Goal: Find specific page/section: Find specific page/section

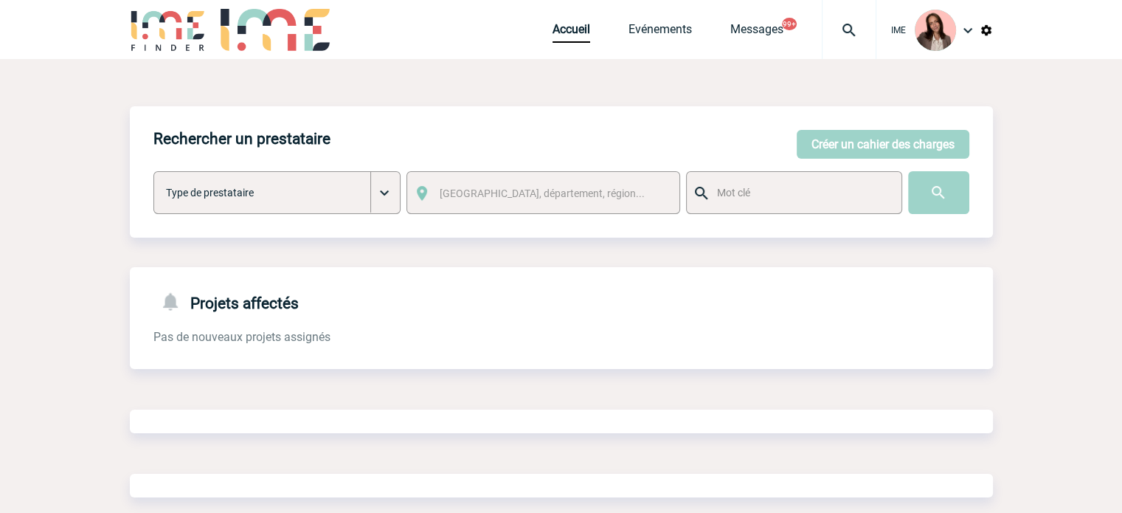
drag, startPoint x: 0, startPoint y: 0, endPoint x: 850, endPoint y: 28, distance: 850.3
click at [850, 28] on img at bounding box center [849, 30] width 53 height 18
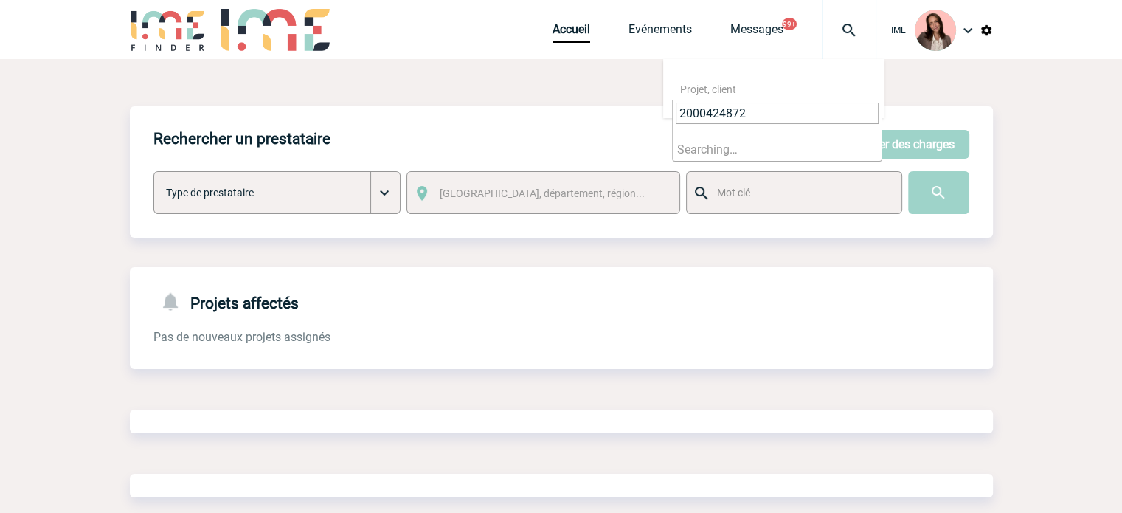
type input "2000424872"
select select "24373"
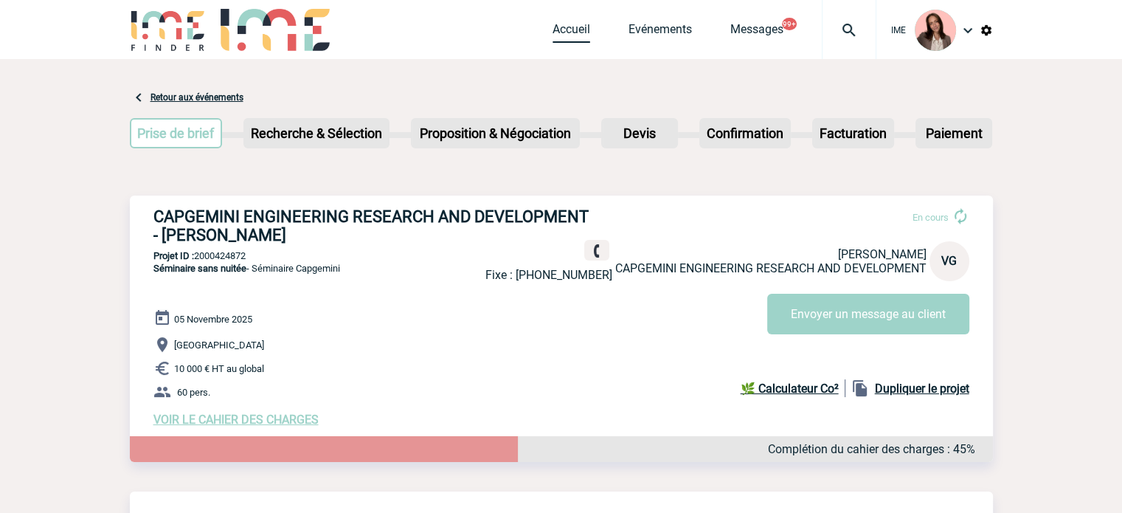
click at [582, 32] on link "Accueil" at bounding box center [572, 32] width 38 height 21
